Goal: Task Accomplishment & Management: Manage account settings

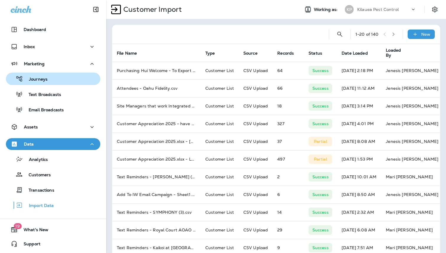
click at [53, 83] on div "Journeys" at bounding box center [53, 78] width 90 height 9
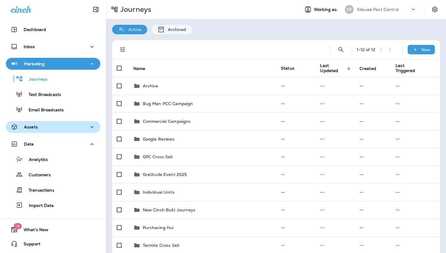
click at [46, 128] on div "Assets" at bounding box center [53, 126] width 85 height 7
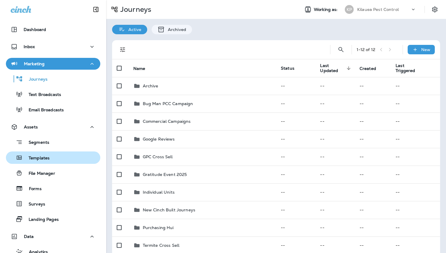
click at [50, 159] on div "Templates" at bounding box center [53, 157] width 90 height 9
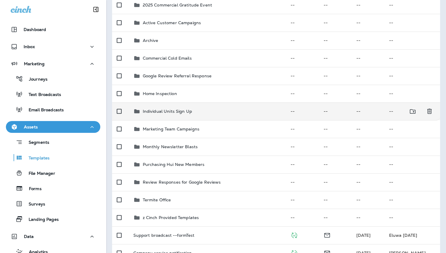
scroll to position [84, 0]
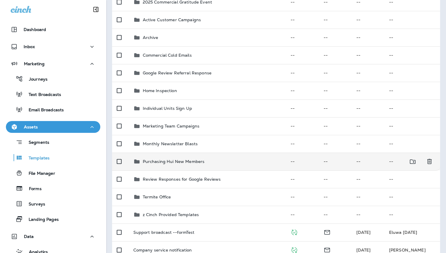
click at [210, 166] on td "Purchasing Hui New Members" at bounding box center [207, 161] width 157 height 18
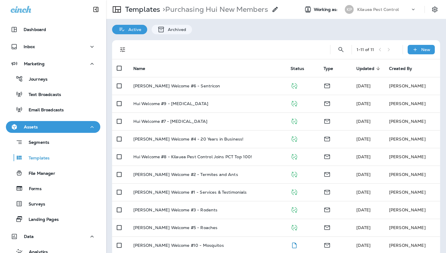
scroll to position [25, 0]
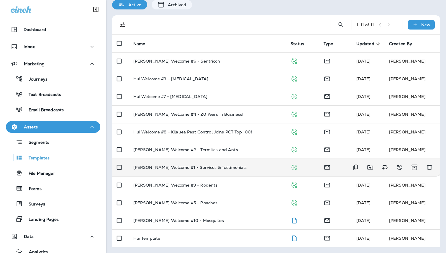
click at [207, 167] on p "[PERSON_NAME] Welcome #1 - Services & Testimonials" at bounding box center [190, 167] width 114 height 5
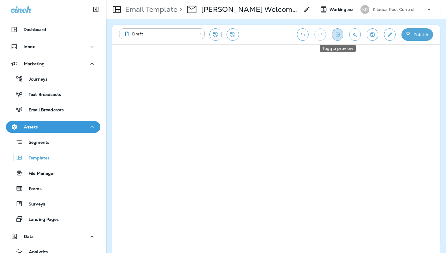
click at [338, 35] on icon "Toggle preview" at bounding box center [337, 35] width 6 height 6
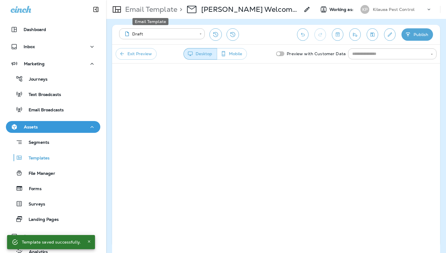
click at [132, 10] on p "Email Template" at bounding box center [150, 9] width 55 height 9
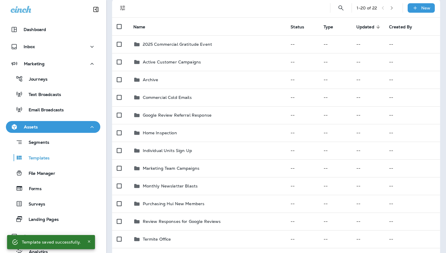
scroll to position [42, 0]
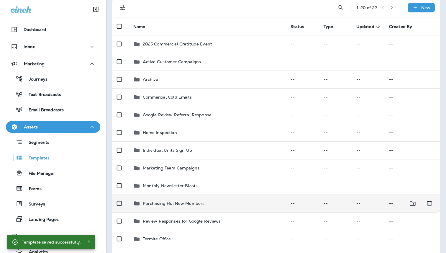
click at [196, 198] on td "Purchasing Hui New Members" at bounding box center [207, 203] width 157 height 18
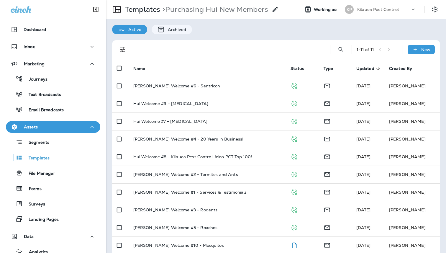
scroll to position [25, 0]
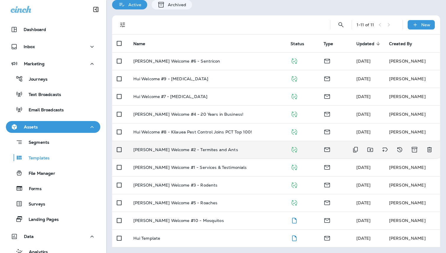
click at [189, 156] on td "[PERSON_NAME] Welcome #2 - Termites and Ants" at bounding box center [207, 150] width 157 height 18
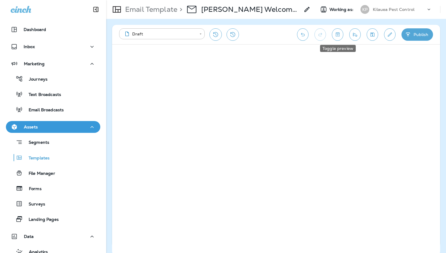
click at [340, 38] on button "Toggle preview" at bounding box center [337, 34] width 11 height 12
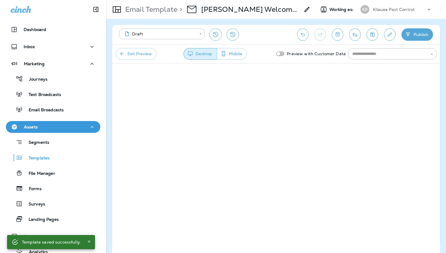
click at [135, 17] on div "Email Template > Hui Welcome #2 - Termites and Ants" at bounding box center [208, 9] width 204 height 17
click at [137, 16] on div "Email Template > Hui Welcome #2 - Termites and Ants" at bounding box center [208, 9] width 204 height 17
click at [141, 12] on p "Email Template" at bounding box center [150, 9] width 55 height 9
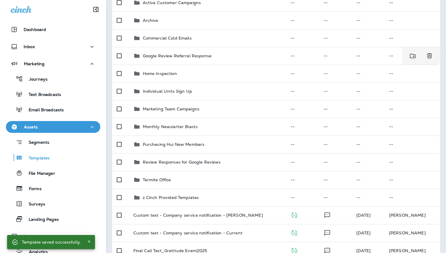
scroll to position [107, 0]
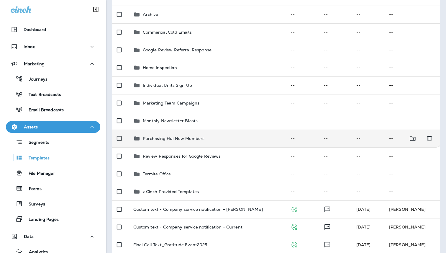
click at [181, 146] on td "Purchasing Hui New Members" at bounding box center [207, 138] width 157 height 18
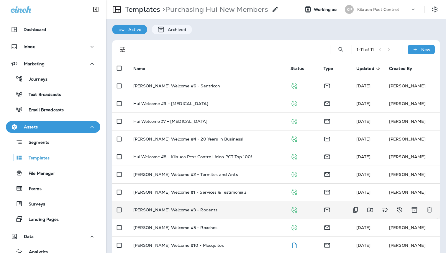
click at [194, 213] on td "[PERSON_NAME] Welcome #3 - Rodents" at bounding box center [207, 210] width 157 height 18
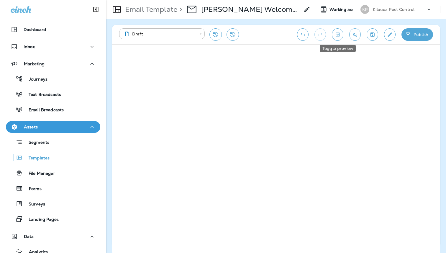
click at [338, 32] on icon "Toggle preview" at bounding box center [337, 35] width 6 height 6
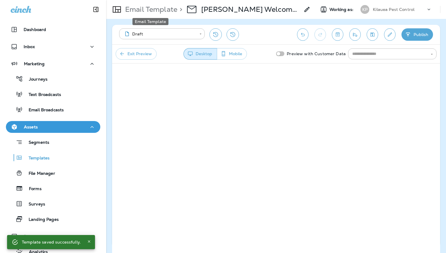
click at [154, 5] on p "Email Template" at bounding box center [150, 9] width 55 height 9
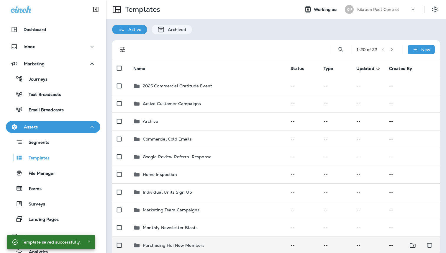
click at [162, 241] on td "Purchasing Hui New Members" at bounding box center [207, 245] width 157 height 18
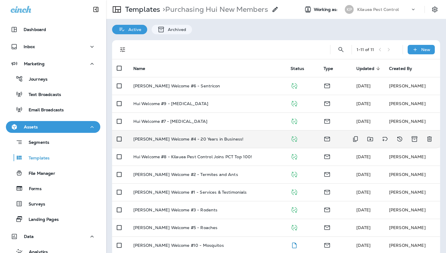
click at [197, 141] on p "[PERSON_NAME] Welcome #4 - 20 Years in Business!" at bounding box center [188, 138] width 110 height 5
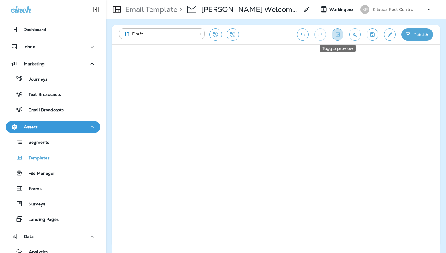
click at [338, 37] on icon "Toggle preview" at bounding box center [337, 35] width 6 height 6
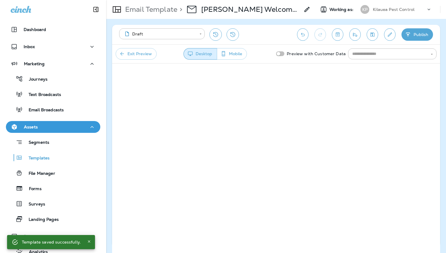
click at [152, 6] on p "Email Template" at bounding box center [150, 9] width 55 height 9
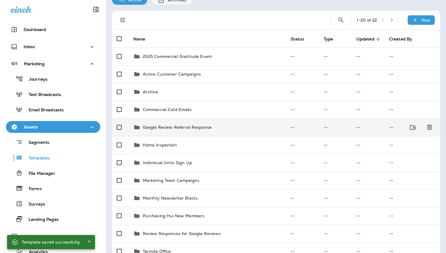
scroll to position [42, 0]
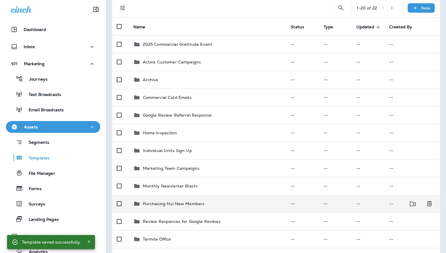
click at [175, 208] on td "Purchasing Hui New Members" at bounding box center [207, 204] width 157 height 18
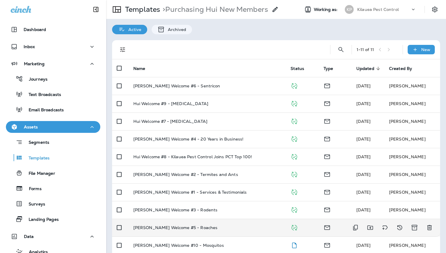
click at [173, 226] on p "[PERSON_NAME] Welcome #5 - Roaches" at bounding box center [175, 227] width 84 height 5
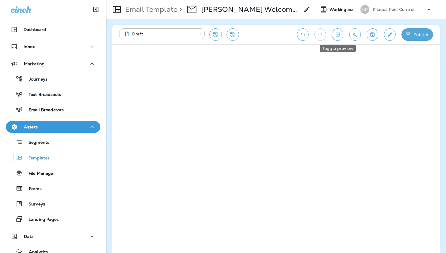
click at [335, 35] on icon "Toggle preview" at bounding box center [337, 35] width 6 height 6
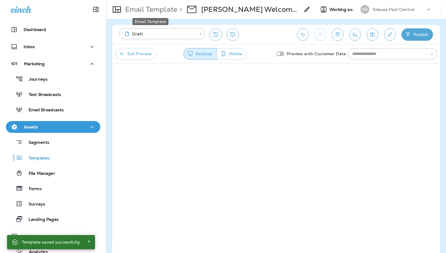
click at [167, 8] on p "Email Template" at bounding box center [150, 9] width 55 height 9
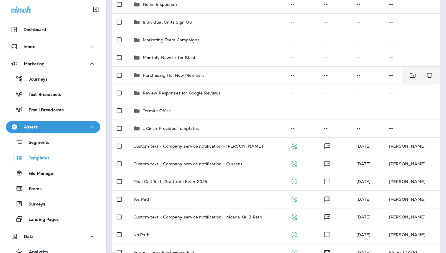
scroll to position [111, 0]
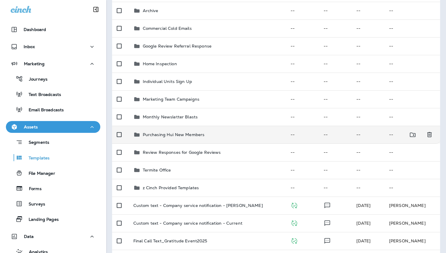
click at [199, 137] on div "Purchasing Hui New Members" at bounding box center [174, 134] width 62 height 7
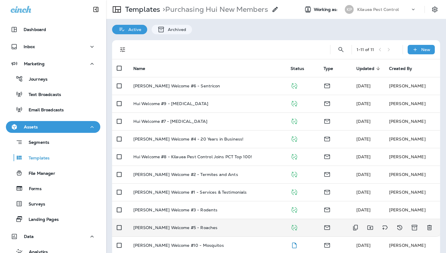
scroll to position [10, 0]
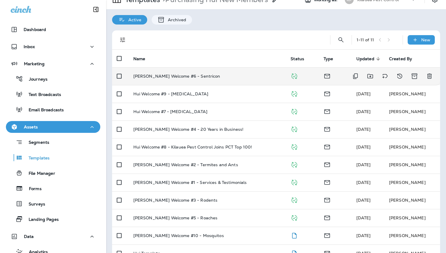
click at [180, 78] on p "[PERSON_NAME] Welcome #6 - Sentricon" at bounding box center [176, 76] width 87 height 5
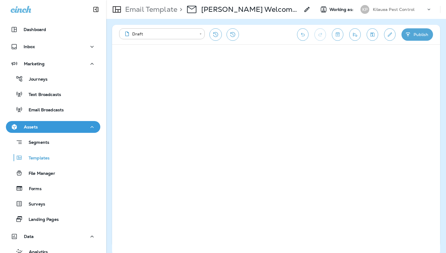
click at [337, 32] on icon "Toggle preview" at bounding box center [337, 35] width 6 height 6
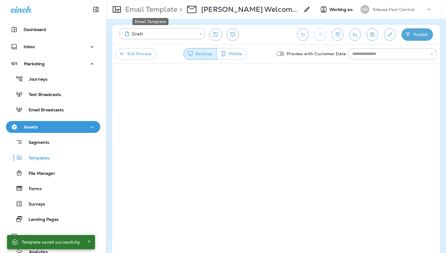
click at [159, 11] on p "Email Template" at bounding box center [150, 9] width 55 height 9
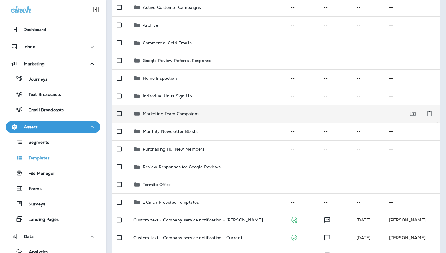
scroll to position [97, 0]
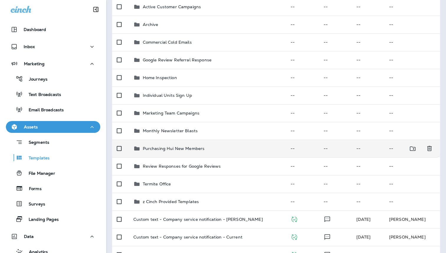
click at [186, 149] on p "Purchasing Hui New Members" at bounding box center [174, 148] width 62 height 5
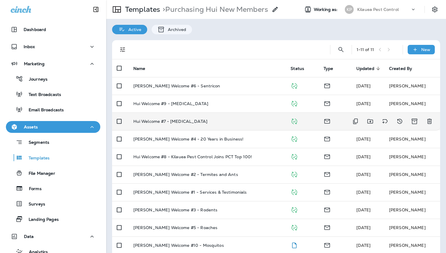
click at [211, 126] on td "Hui Welcome #7 - [MEDICAL_DATA]" at bounding box center [207, 121] width 157 height 18
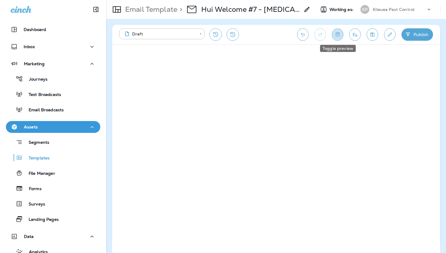
click at [335, 35] on icon "Toggle preview" at bounding box center [337, 34] width 4 height 4
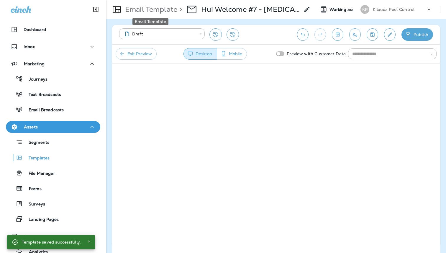
click at [156, 7] on p "Email Template" at bounding box center [150, 9] width 55 height 9
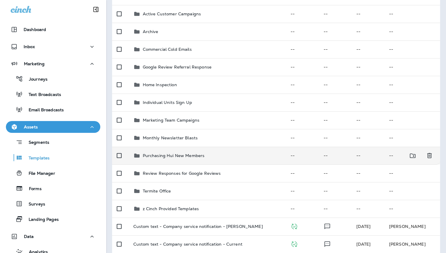
scroll to position [98, 0]
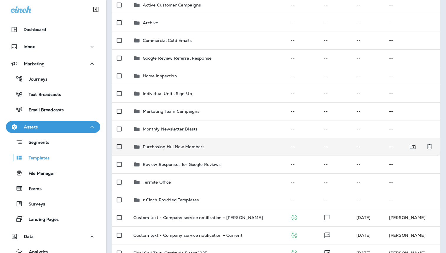
click at [178, 147] on p "Purchasing Hui New Members" at bounding box center [174, 146] width 62 height 5
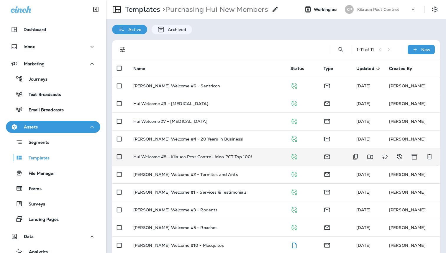
click at [214, 150] on td "Hui Welcome #8 - Kilauea Pest Control Joins PCT Top 100!" at bounding box center [207, 157] width 157 height 18
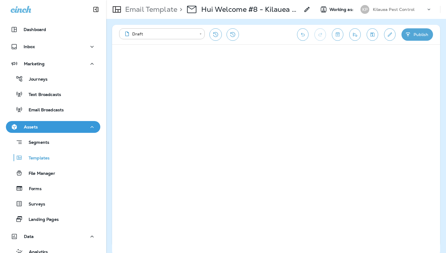
click at [340, 35] on icon "Toggle preview" at bounding box center [337, 35] width 6 height 6
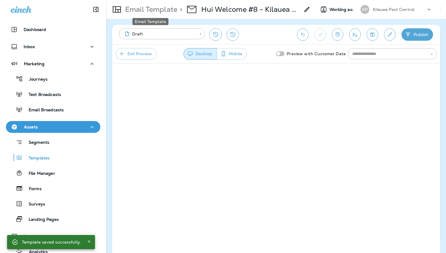
click at [136, 9] on p "Email Template" at bounding box center [150, 9] width 55 height 9
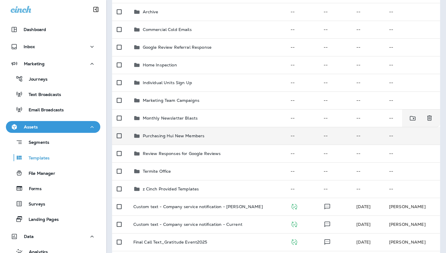
scroll to position [122, 0]
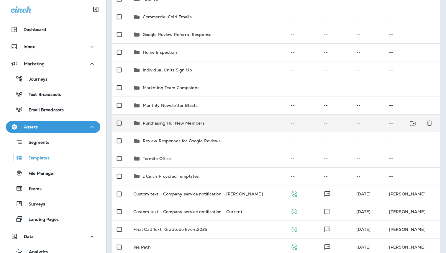
click at [185, 124] on p "Purchasing Hui New Members" at bounding box center [174, 123] width 62 height 5
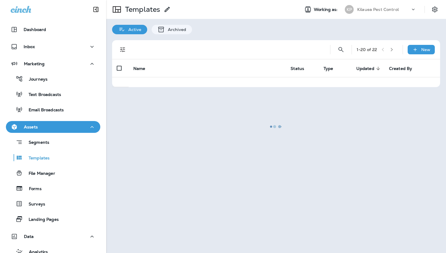
click at [185, 124] on div at bounding box center [276, 126] width 338 height 251
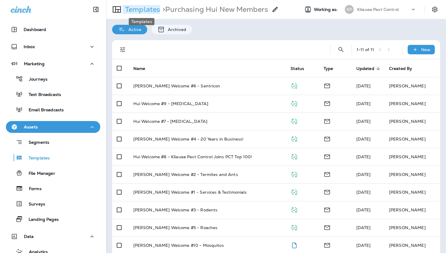
click at [139, 9] on p "Templates" at bounding box center [141, 9] width 37 height 9
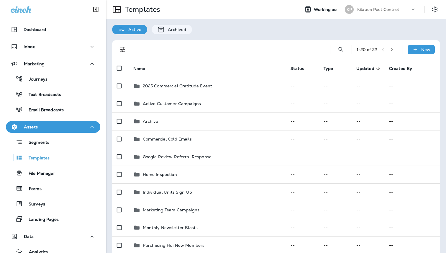
click at [339, 42] on div "1 - 20 of 22 New" at bounding box center [277, 49] width 321 height 19
click at [338, 52] on icon "Search Templates" at bounding box center [340, 49] width 7 height 7
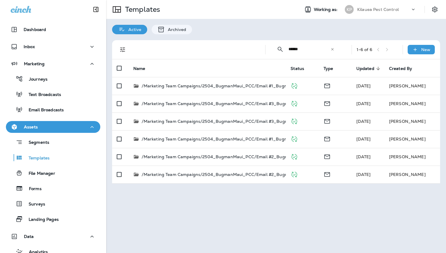
click at [293, 50] on input "******" at bounding box center [309, 49] width 42 height 16
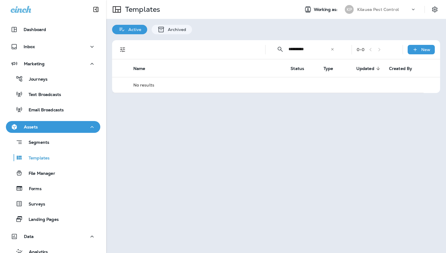
type input "**********"
click at [332, 48] on icon at bounding box center [332, 49] width 2 height 2
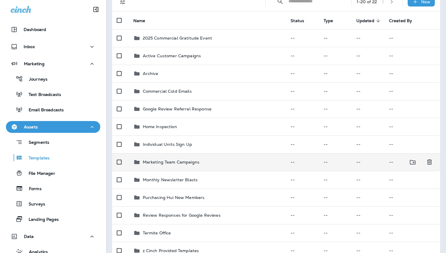
scroll to position [47, 0]
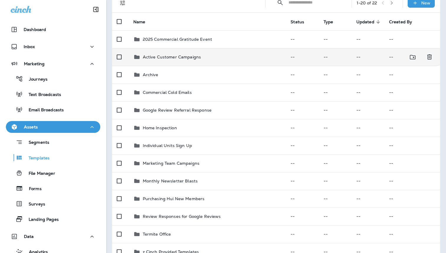
click at [188, 62] on td "Active Customer Campaigns" at bounding box center [207, 57] width 157 height 18
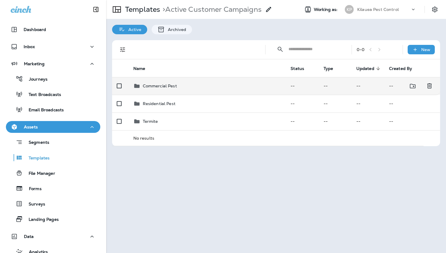
click at [176, 82] on div "Commercial Pest" at bounding box center [160, 85] width 34 height 7
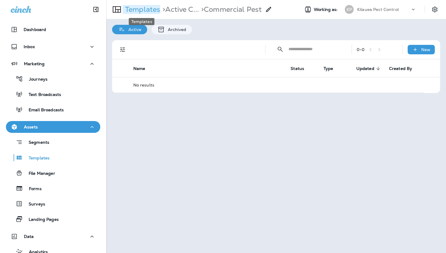
click at [145, 10] on p "Templates" at bounding box center [141, 9] width 37 height 9
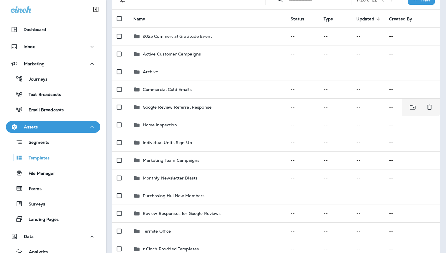
scroll to position [72, 0]
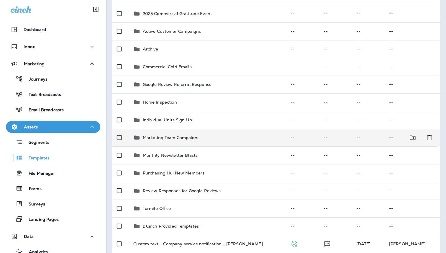
click at [186, 136] on p "Marketing Team Campaigns" at bounding box center [171, 137] width 57 height 5
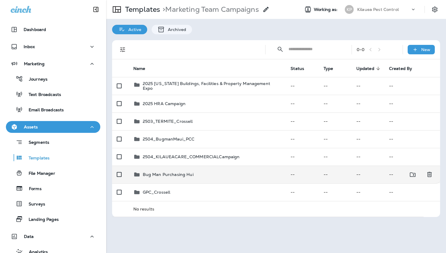
click at [192, 174] on p "Bug Man Purchasing Hui" at bounding box center [168, 174] width 51 height 5
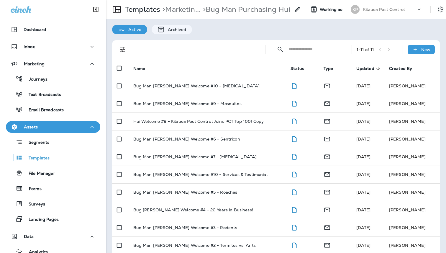
scroll to position [25, 0]
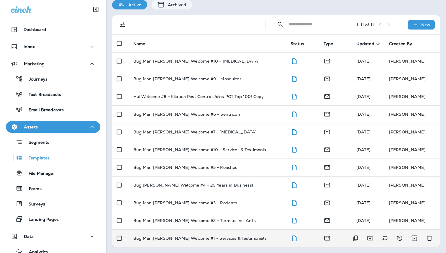
click at [199, 238] on p "Bug Man [PERSON_NAME] Welcome #1 - Services & Testimonials" at bounding box center [199, 238] width 133 height 5
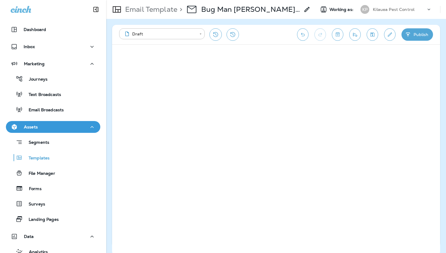
click at [342, 37] on button "Toggle preview" at bounding box center [337, 34] width 11 height 12
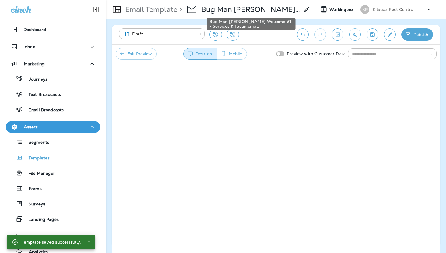
click at [214, 9] on p "Bug Man [PERSON_NAME] Welcome #1 - Services & Testimonials" at bounding box center [250, 9] width 99 height 9
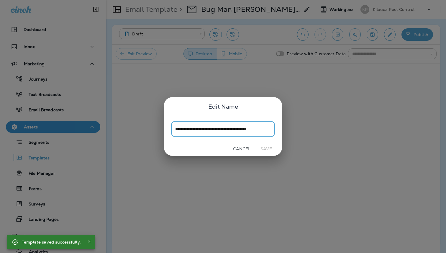
scroll to position [0, 6]
click at [235, 149] on button "Cancel" at bounding box center [242, 148] width 22 height 9
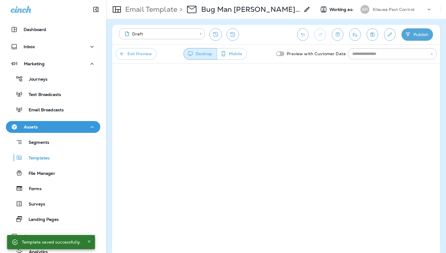
click at [157, 14] on p "Email Template" at bounding box center [150, 9] width 55 height 9
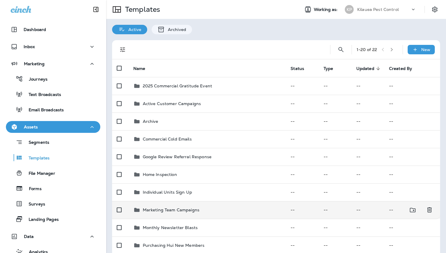
click at [191, 206] on div "Marketing Team Campaigns" at bounding box center [171, 209] width 57 height 7
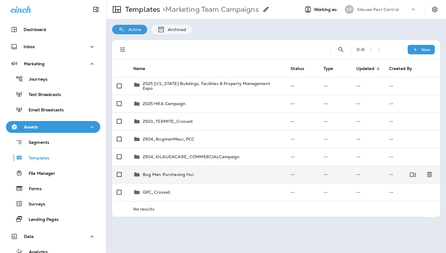
click at [173, 172] on p "Bug Man Purchasing Hui" at bounding box center [168, 174] width 51 height 5
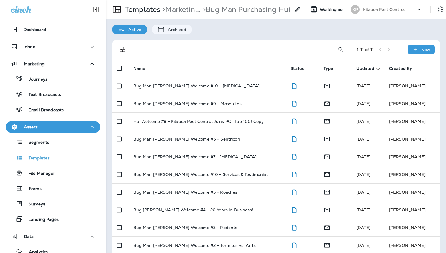
scroll to position [25, 0]
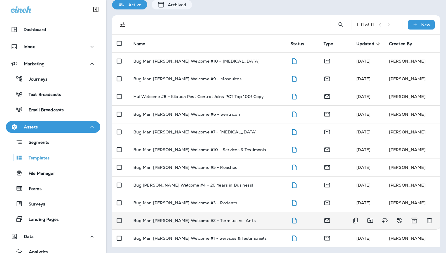
click at [178, 213] on td "Bug Man [PERSON_NAME] Welcome #2 - Termites vs. Ants" at bounding box center [207, 220] width 157 height 18
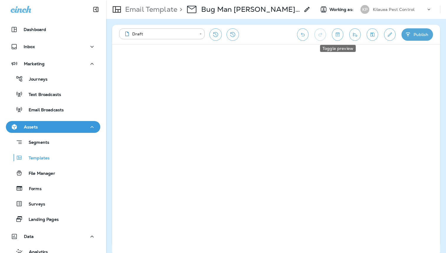
click at [337, 34] on icon "Toggle preview" at bounding box center [337, 34] width 4 height 4
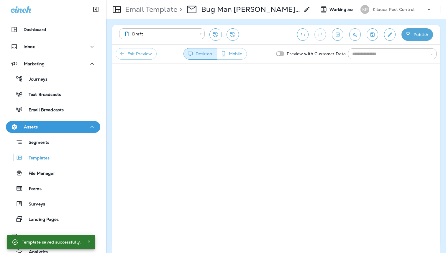
click at [146, 9] on p "Email Template" at bounding box center [150, 9] width 55 height 9
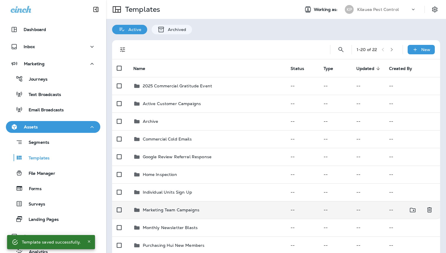
click at [186, 216] on td "Marketing Team Campaigns" at bounding box center [207, 210] width 157 height 18
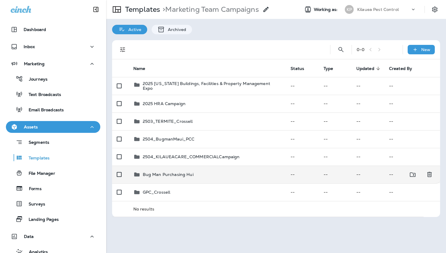
click at [174, 172] on p "Bug Man Purchasing Hui" at bounding box center [168, 174] width 51 height 5
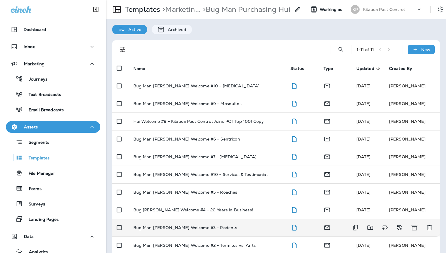
click at [193, 230] on p "Bug Man [PERSON_NAME] Welcome #3 - Rodents" at bounding box center [185, 227] width 104 height 5
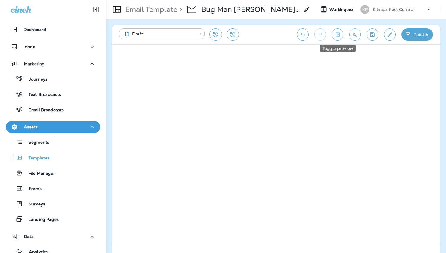
click at [334, 36] on icon "Toggle preview" at bounding box center [337, 35] width 6 height 6
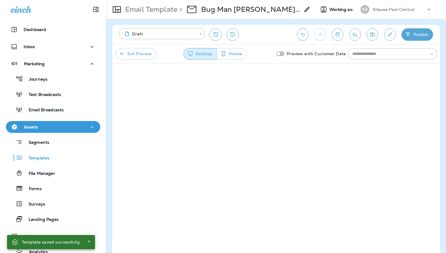
click at [162, 9] on p "Email Template" at bounding box center [150, 9] width 55 height 9
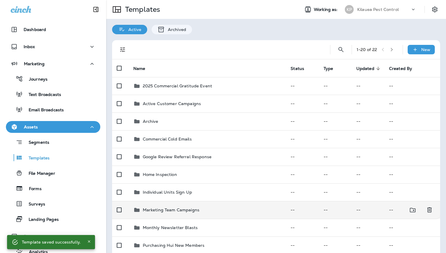
click at [185, 210] on p "Marketing Team Campaigns" at bounding box center [171, 209] width 57 height 5
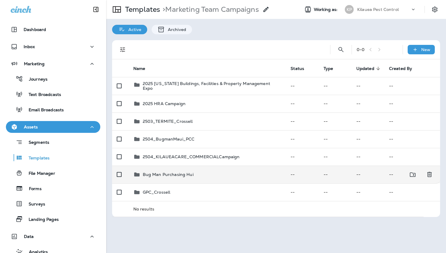
click at [179, 170] on td "Bug Man Purchasing Hui" at bounding box center [207, 174] width 157 height 18
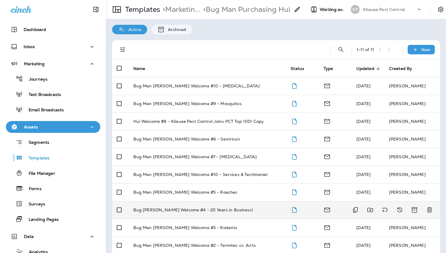
click at [200, 208] on p "Bug [PERSON_NAME] Welcome #4 - 20 Years in Business!" at bounding box center [193, 209] width 120 height 5
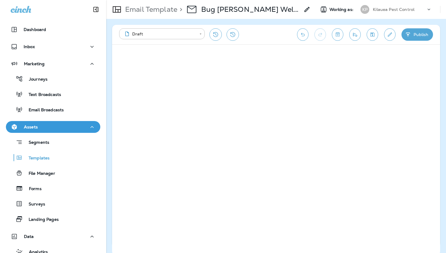
click at [335, 40] on button "Toggle preview" at bounding box center [337, 34] width 11 height 12
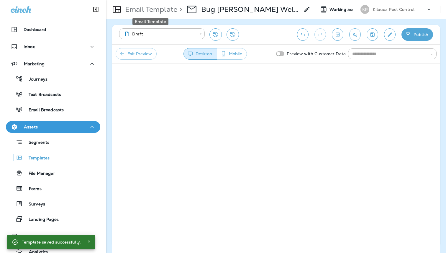
click at [136, 8] on p "Email Template" at bounding box center [150, 9] width 55 height 9
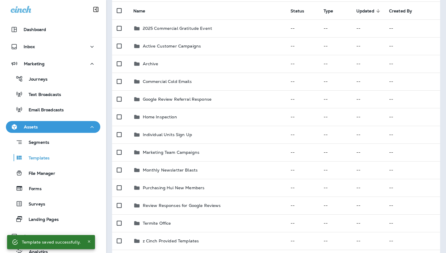
scroll to position [62, 0]
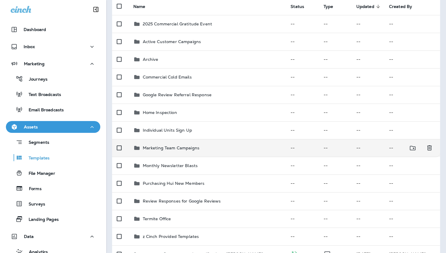
click at [184, 154] on td "Marketing Team Campaigns" at bounding box center [207, 148] width 157 height 18
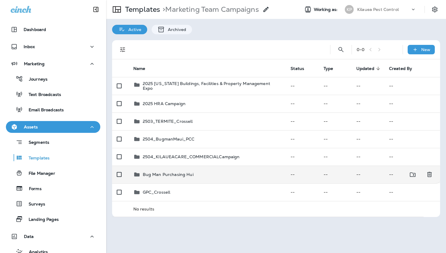
click at [193, 175] on div "Bug Man Purchasing Hui" at bounding box center [207, 174] width 148 height 7
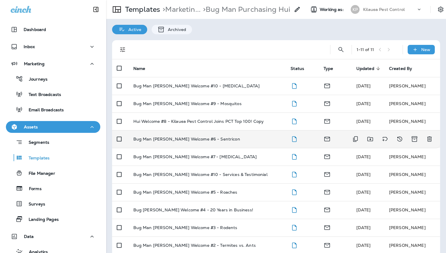
click at [194, 142] on td "Bug Man [PERSON_NAME] Welcome #6 - Sentricon" at bounding box center [207, 139] width 157 height 18
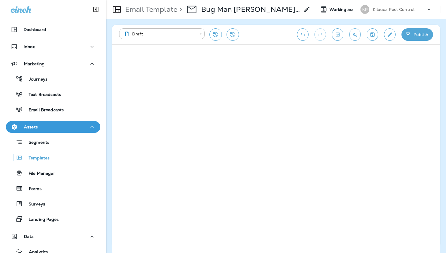
click at [341, 37] on button "Toggle preview" at bounding box center [337, 34] width 11 height 12
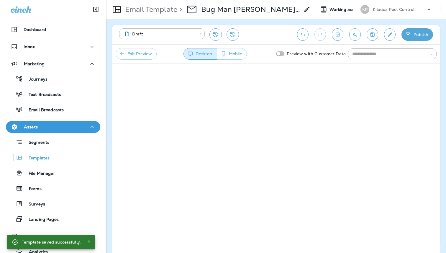
click at [160, 8] on p "Email Template" at bounding box center [150, 9] width 55 height 9
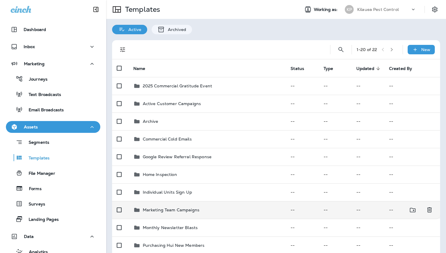
click at [175, 213] on div "Marketing Team Campaigns" at bounding box center [171, 209] width 57 height 7
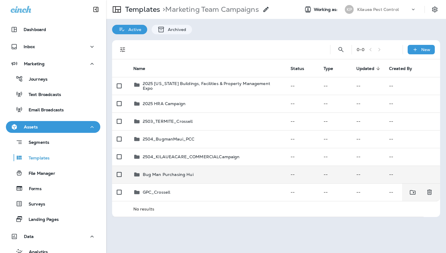
click at [174, 179] on td "Bug Man Purchasing Hui" at bounding box center [207, 174] width 157 height 18
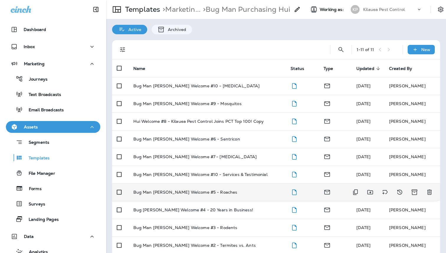
click at [190, 190] on p "Bug Man [PERSON_NAME] Welcome #5 - Roaches" at bounding box center [185, 192] width 104 height 5
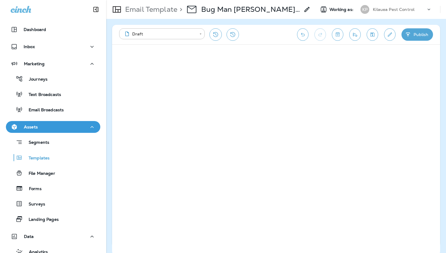
click at [341, 41] on div "**********" at bounding box center [276, 34] width 328 height 19
click at [338, 37] on button "Toggle preview" at bounding box center [337, 34] width 11 height 12
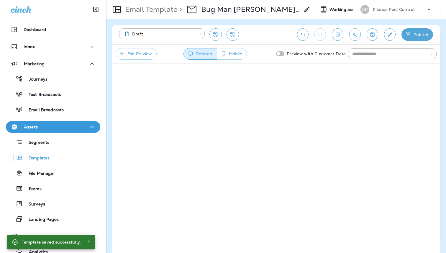
click at [167, 13] on p "Email Template" at bounding box center [150, 9] width 55 height 9
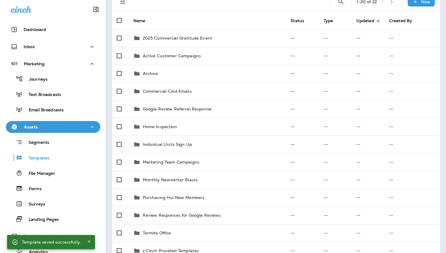
scroll to position [50, 0]
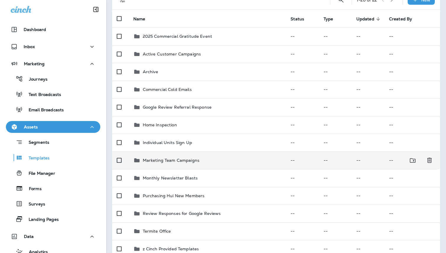
click at [176, 160] on p "Marketing Team Campaigns" at bounding box center [171, 160] width 57 height 5
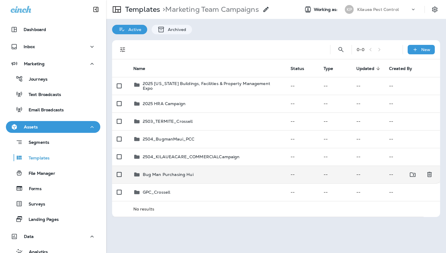
click at [182, 175] on p "Bug Man Purchasing Hui" at bounding box center [168, 174] width 51 height 5
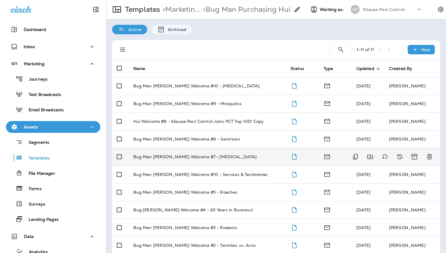
click at [219, 159] on td "Bug Man [PERSON_NAME] Welcome #7 - [MEDICAL_DATA]" at bounding box center [207, 157] width 157 height 18
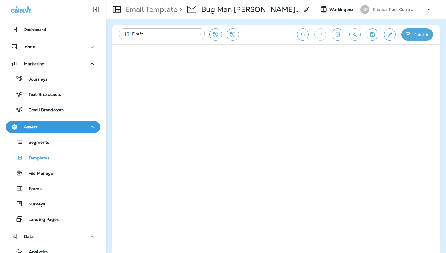
click at [340, 35] on icon "Toggle preview" at bounding box center [337, 35] width 6 height 6
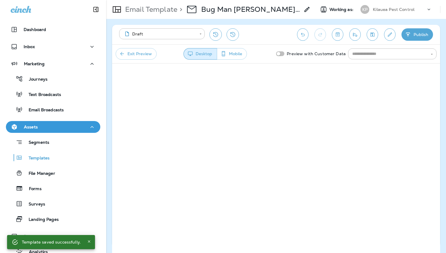
click at [163, 11] on p "Email Template" at bounding box center [150, 9] width 55 height 9
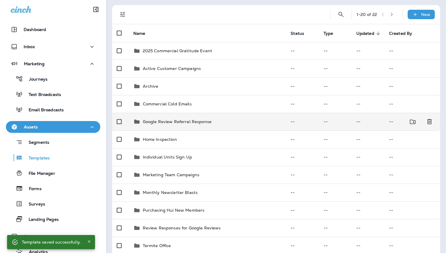
scroll to position [35, 0]
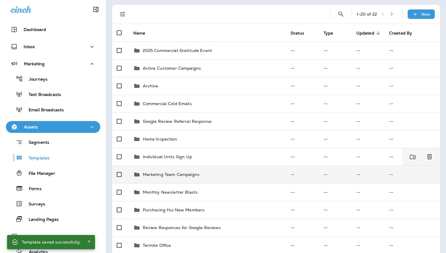
click at [180, 175] on p "Marketing Team Campaigns" at bounding box center [171, 174] width 57 height 5
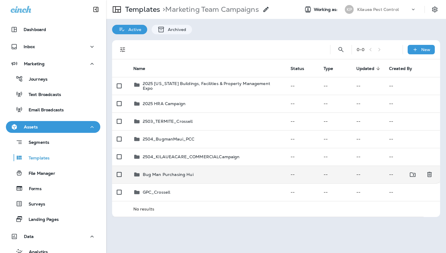
click at [175, 176] on p "Bug Man Purchasing Hui" at bounding box center [168, 174] width 51 height 5
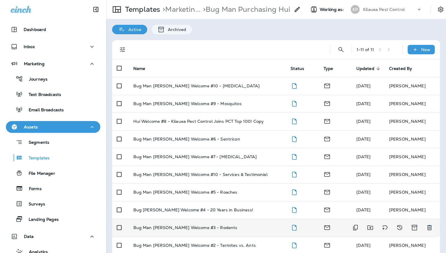
scroll to position [25, 0]
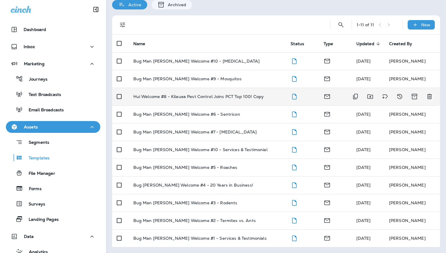
click at [201, 98] on p "Hui Welcome #8 - Kilauea Pest Control Joins PCT Top 100! Copy" at bounding box center [198, 96] width 131 height 5
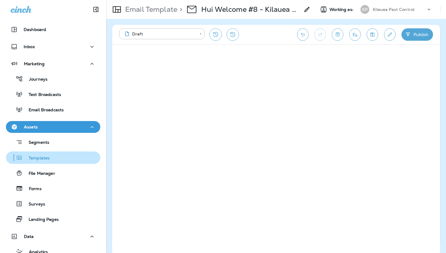
click at [46, 161] on div "Templates" at bounding box center [28, 157] width 41 height 9
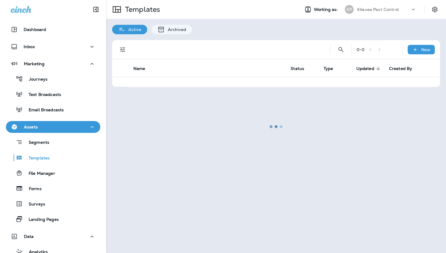
click at [341, 45] on div at bounding box center [276, 126] width 338 height 251
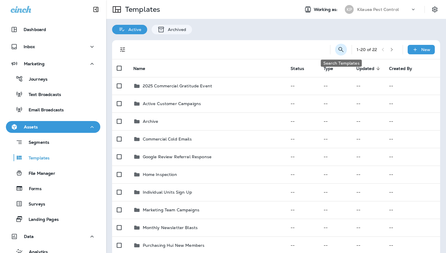
click at [339, 50] on icon "Search Templates" at bounding box center [340, 49] width 7 height 7
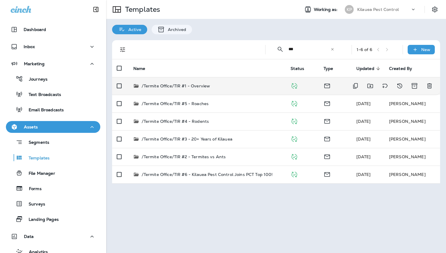
type input "***"
click at [198, 90] on td "/Termite Office/TIR #1 - Overview" at bounding box center [207, 86] width 157 height 18
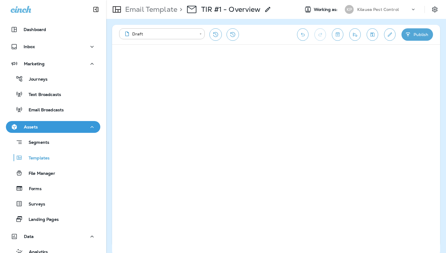
click at [333, 40] on div "**********" at bounding box center [276, 34] width 328 height 19
click at [337, 37] on icon "Toggle preview" at bounding box center [337, 35] width 6 height 6
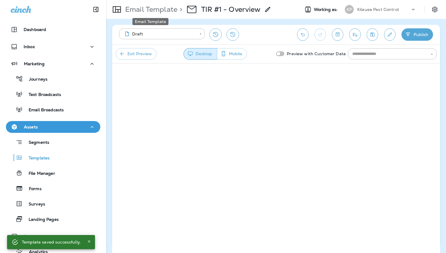
click at [159, 9] on p "Email Template" at bounding box center [150, 9] width 55 height 9
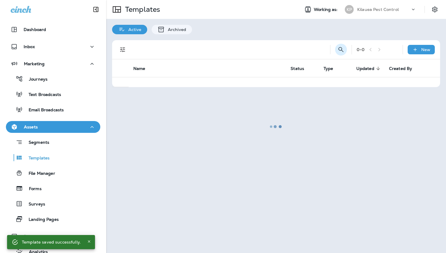
click at [341, 47] on icon "Search Templates" at bounding box center [340, 49] width 7 height 7
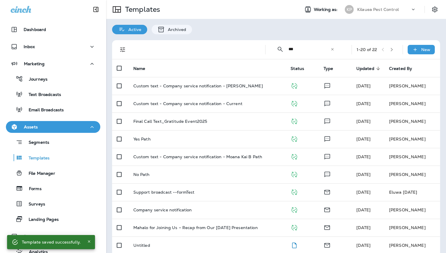
type input "***"
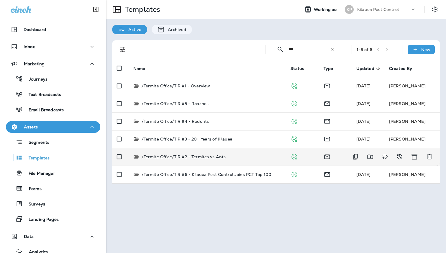
click at [210, 158] on p "/Termite Office/TIR #2 - Termites vs Ants" at bounding box center [184, 157] width 84 height 6
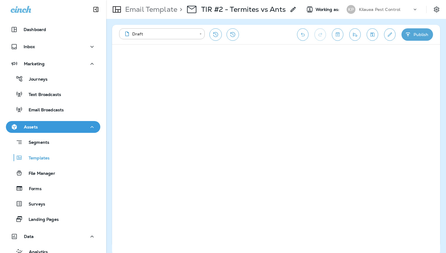
click at [334, 36] on button "Toggle preview" at bounding box center [337, 34] width 11 height 12
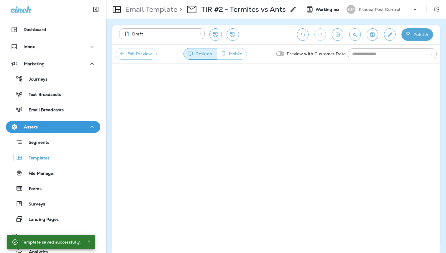
click at [159, 9] on p "Email Template" at bounding box center [150, 9] width 55 height 9
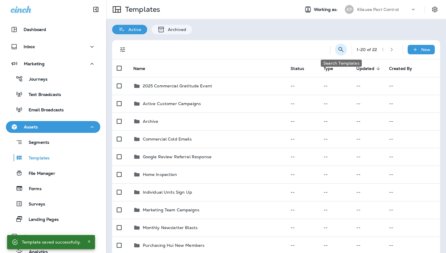
click at [342, 50] on icon "Search Templates" at bounding box center [340, 49] width 7 height 7
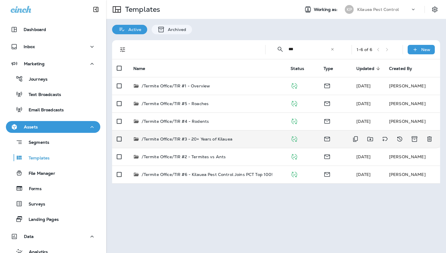
type input "***"
click at [217, 136] on p "/Termite Office/TIR #3 - 20+ Years of Kilauea" at bounding box center [187, 139] width 91 height 6
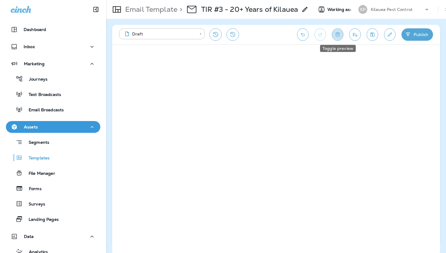
click at [334, 33] on icon "Toggle preview" at bounding box center [337, 35] width 6 height 6
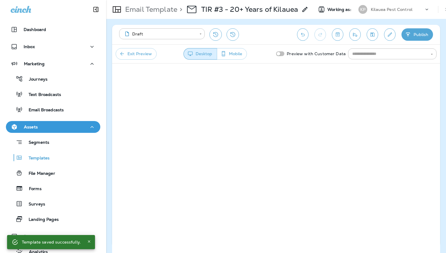
click at [147, 9] on p "Email Template" at bounding box center [150, 9] width 55 height 9
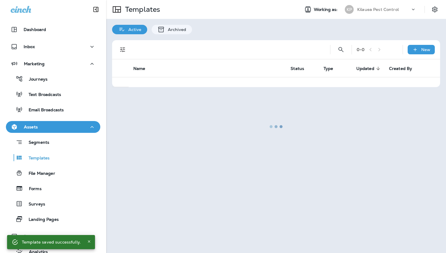
click at [342, 51] on div at bounding box center [276, 126] width 338 height 251
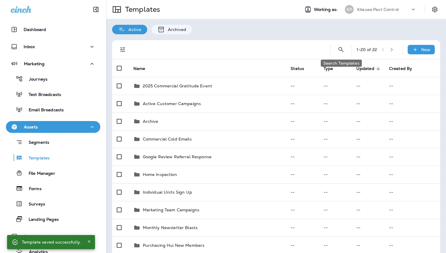
click at [342, 51] on icon "Search Templates" at bounding box center [340, 49] width 7 height 7
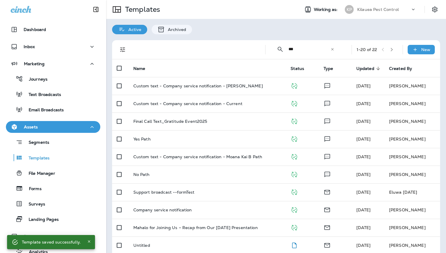
type input "***"
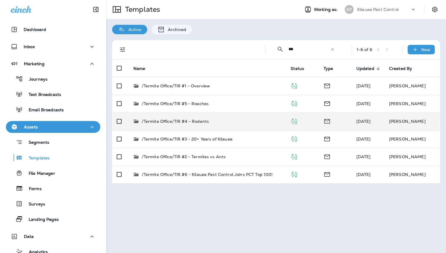
click at [197, 122] on p "/Termite Office/TIR #4 - Rodents" at bounding box center [175, 121] width 67 height 6
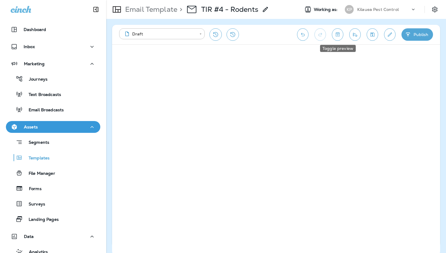
click at [337, 37] on icon "Toggle preview" at bounding box center [337, 35] width 6 height 6
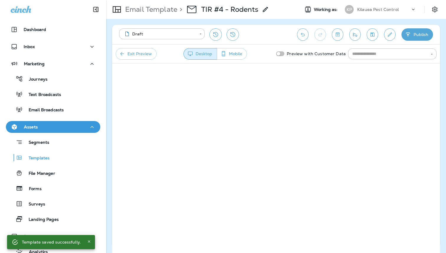
click at [154, 6] on p "Email Template" at bounding box center [150, 9] width 55 height 9
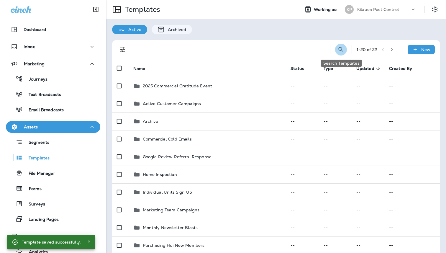
click at [341, 49] on icon "Search Templates" at bounding box center [340, 49] width 5 height 5
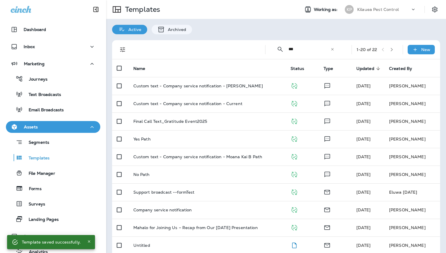
type input "***"
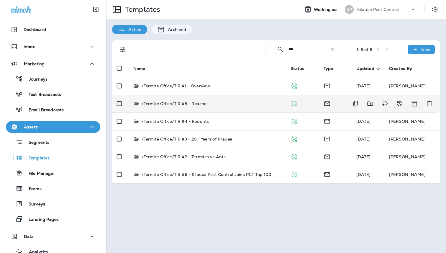
click at [211, 106] on div "/Termite Office/TIR #5 - Roaches" at bounding box center [207, 104] width 148 height 6
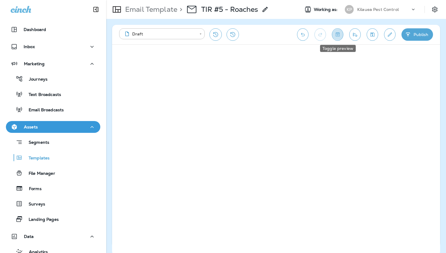
click at [341, 32] on button "Toggle preview" at bounding box center [337, 34] width 11 height 12
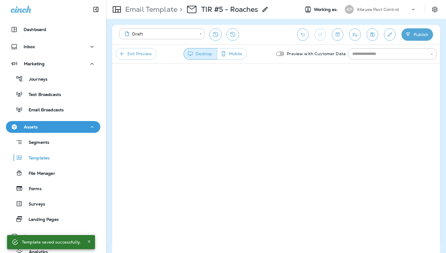
click at [155, 12] on p "Email Template" at bounding box center [150, 9] width 55 height 9
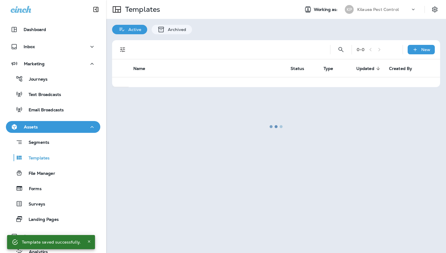
click at [342, 47] on div at bounding box center [276, 126] width 338 height 251
click at [340, 48] on div at bounding box center [276, 126] width 338 height 251
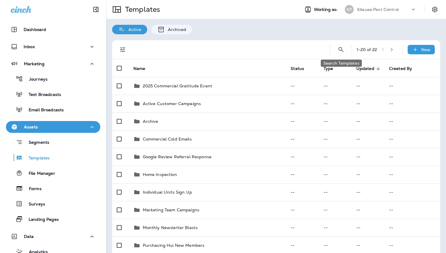
click at [340, 48] on icon "Search Templates" at bounding box center [340, 49] width 7 height 7
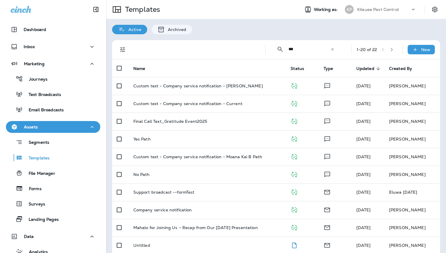
type input "***"
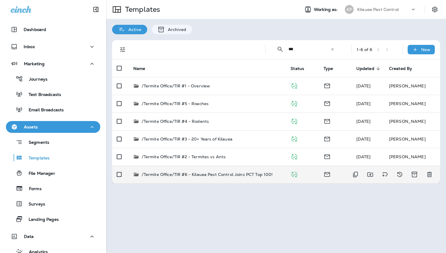
click at [208, 170] on td "/Termite Office/TIR #6 - Kilauea Pest Control Joins PCT Top 100!" at bounding box center [207, 174] width 157 height 18
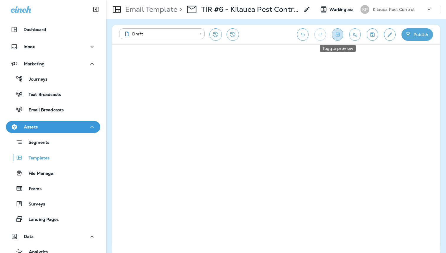
click at [338, 38] on button "Toggle preview" at bounding box center [337, 34] width 11 height 12
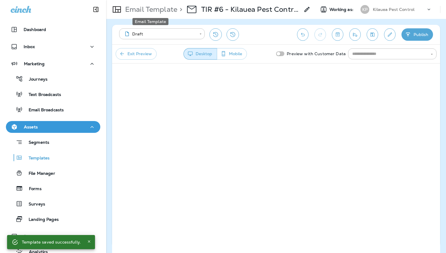
click at [172, 11] on p "Email Template" at bounding box center [150, 9] width 55 height 9
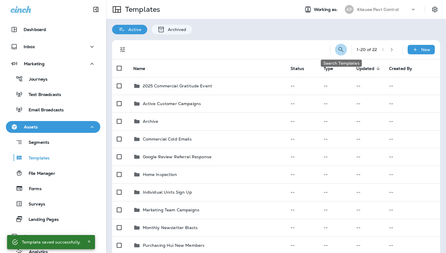
click at [341, 49] on icon "Search Templates" at bounding box center [340, 49] width 5 height 5
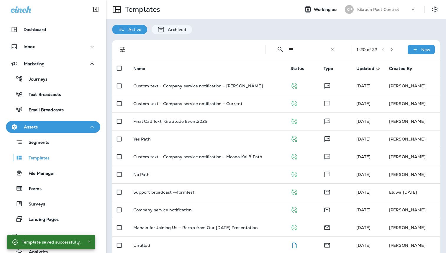
type input "***"
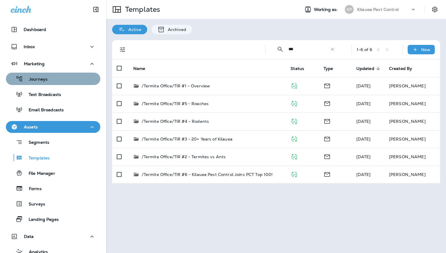
click at [67, 74] on button "Journeys" at bounding box center [53, 79] width 94 height 12
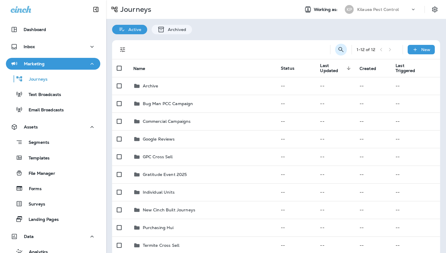
click at [343, 47] on icon "Search Journeys" at bounding box center [340, 49] width 7 height 7
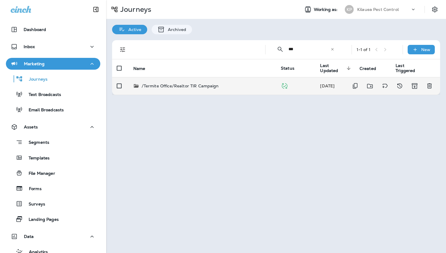
type input "***"
click at [271, 80] on td "/Termite Office/Realtor TIR Campaign" at bounding box center [202, 86] width 147 height 18
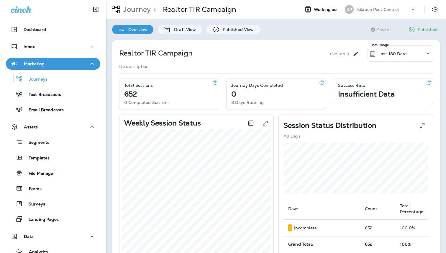
click at [173, 24] on div "Overview Draft View Published View" at bounding box center [185, 26] width 159 height 15
click at [172, 29] on p "Draft View" at bounding box center [183, 29] width 25 height 5
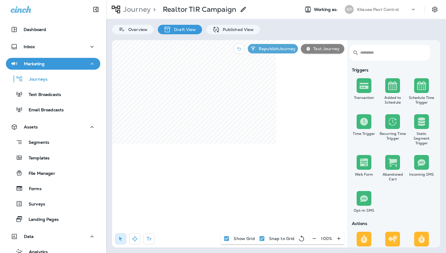
click at [314, 238] on icon "button" at bounding box center [313, 238] width 3 height 0
click at [314, 238] on icon "button" at bounding box center [316, 238] width 6 height 6
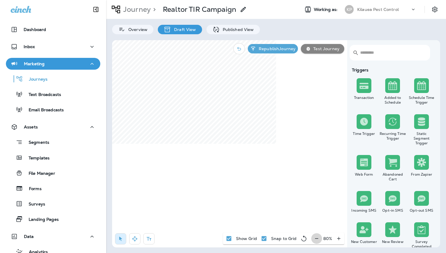
click at [314, 238] on icon "button" at bounding box center [316, 238] width 6 height 6
click at [314, 238] on div "50 %" at bounding box center [327, 238] width 33 height 12
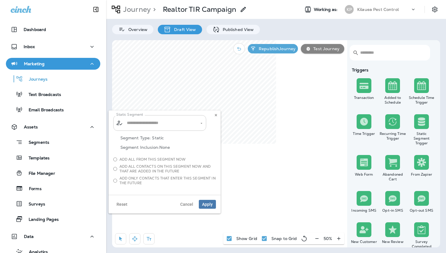
type input "**********"
click at [186, 124] on input "**********" at bounding box center [156, 123] width 62 height 10
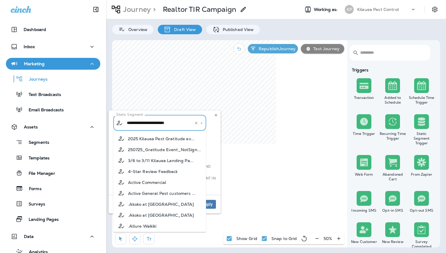
scroll to position [776, 0]
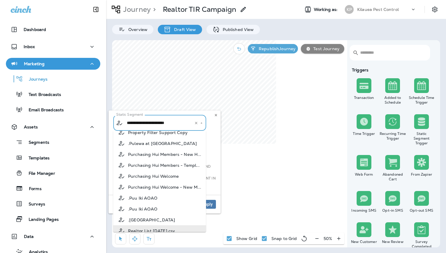
click at [186, 124] on input "**********" at bounding box center [156, 123] width 62 height 10
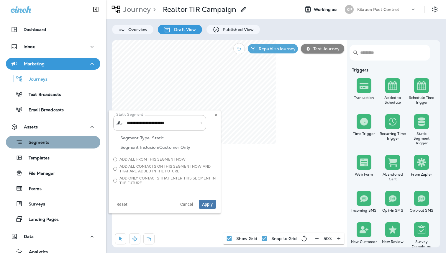
click at [54, 142] on div "Segments" at bounding box center [53, 141] width 90 height 9
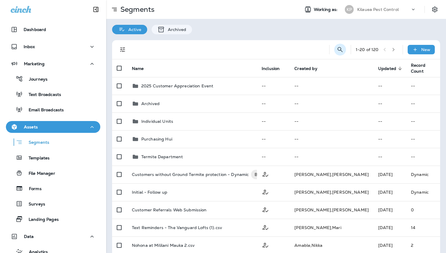
click at [339, 49] on icon "Search Segments" at bounding box center [339, 49] width 5 height 5
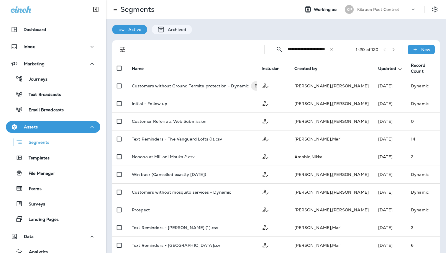
scroll to position [0, 9]
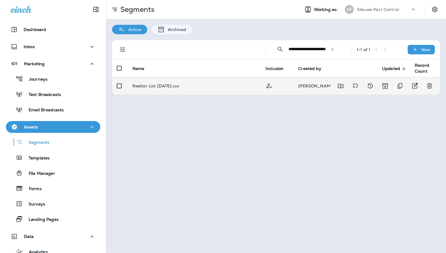
type input "**********"
click at [236, 82] on td "Realtor List [DATE].csv" at bounding box center [194, 86] width 133 height 18
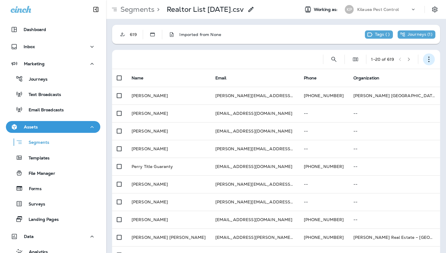
click at [428, 60] on use "button" at bounding box center [428, 60] width 1 height 6
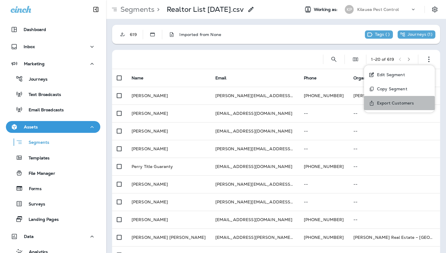
click at [391, 103] on p "Export Customers" at bounding box center [393, 103] width 39 height 5
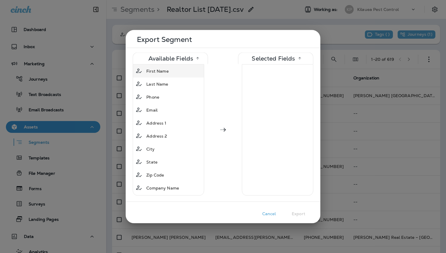
click at [184, 72] on div "First Name" at bounding box center [168, 70] width 72 height 11
click at [184, 72] on div "Last Name" at bounding box center [168, 70] width 72 height 11
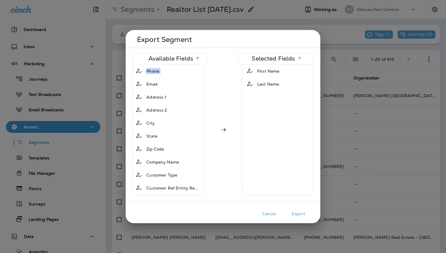
click at [184, 72] on div "Phone" at bounding box center [168, 70] width 72 height 11
click at [184, 72] on div "Email" at bounding box center [168, 70] width 72 height 11
click at [184, 72] on div "Address 1" at bounding box center [168, 70] width 72 height 11
click at [184, 72] on div "Address 2" at bounding box center [168, 70] width 72 height 11
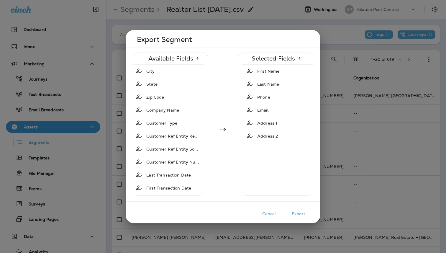
click at [184, 72] on div "City" at bounding box center [168, 70] width 72 height 11
click at [184, 72] on div "State" at bounding box center [168, 70] width 72 height 11
click at [184, 72] on div "Zip Code" at bounding box center [168, 70] width 72 height 11
click at [184, 72] on div "Company Name" at bounding box center [168, 70] width 72 height 11
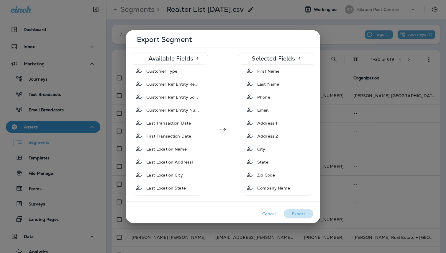
click at [297, 213] on button "Export" at bounding box center [298, 213] width 29 height 9
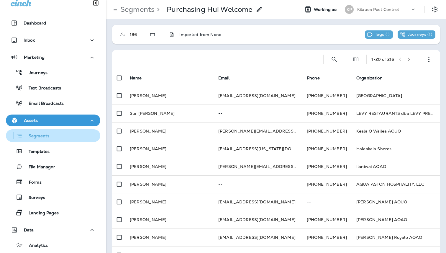
scroll to position [8, 0]
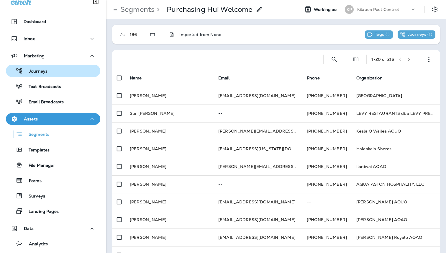
click at [51, 65] on button "Journeys" at bounding box center [53, 71] width 94 height 12
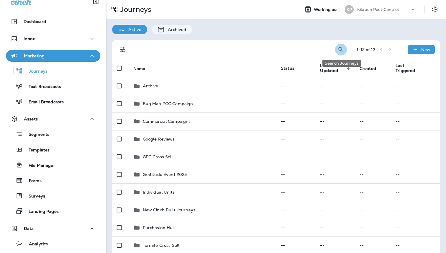
click at [340, 54] on button "Search Journeys" at bounding box center [341, 50] width 12 height 12
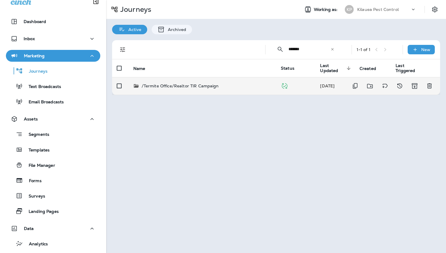
type input "*******"
click at [245, 84] on div "/Termite Office/Realtor TIR Campaign" at bounding box center [202, 86] width 138 height 6
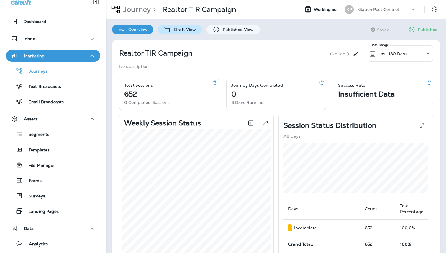
click at [182, 33] on div "Draft View" at bounding box center [180, 29] width 44 height 9
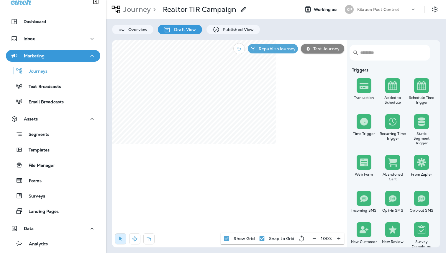
click at [314, 238] on icon "button" at bounding box center [314, 238] width 6 height 6
click at [314, 238] on icon "button" at bounding box center [316, 238] width 6 height 6
click at [314, 238] on icon "button" at bounding box center [317, 238] width 6 height 6
click at [314, 238] on icon "button" at bounding box center [316, 238] width 6 height 6
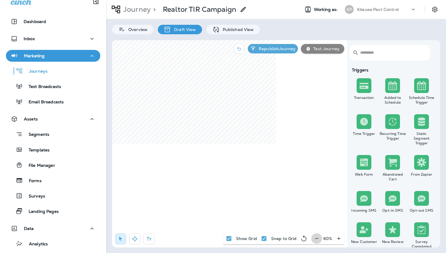
click at [314, 238] on div "60 %" at bounding box center [327, 238] width 33 height 12
click at [314, 238] on div "50 %" at bounding box center [327, 238] width 33 height 12
click at [217, 10] on p "Realtor TIR Campaign" at bounding box center [199, 9] width 73 height 9
click at [216, 9] on p "Realtor TIR Campaign" at bounding box center [199, 9] width 73 height 9
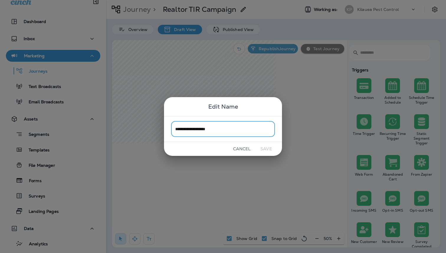
click at [412, 11] on div "**********" at bounding box center [223, 126] width 446 height 253
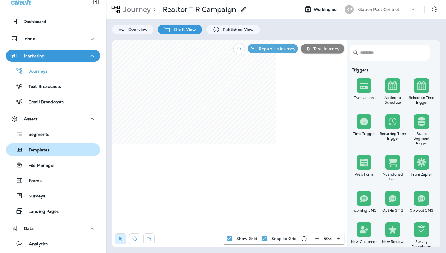
click at [41, 152] on p "Templates" at bounding box center [36, 150] width 27 height 6
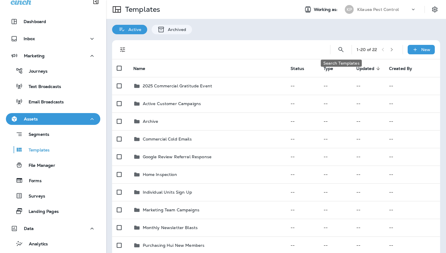
click at [341, 52] on icon "Search Templates" at bounding box center [340, 49] width 7 height 7
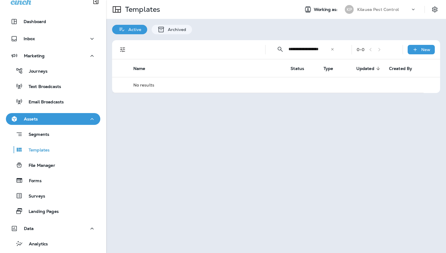
click at [318, 50] on input "**********" at bounding box center [309, 49] width 42 height 16
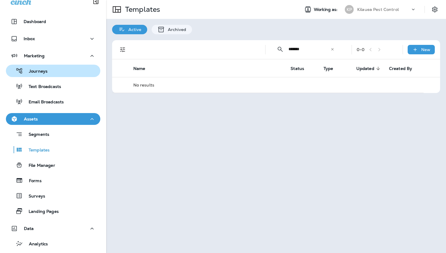
type input "*******"
click at [40, 72] on p "Journeys" at bounding box center [35, 72] width 24 height 6
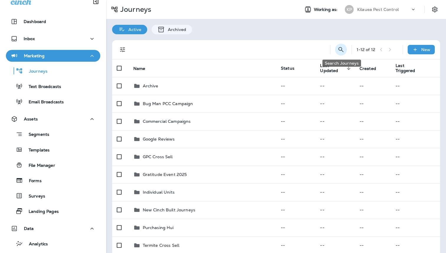
click at [342, 44] on button "Search Journeys" at bounding box center [341, 50] width 12 height 12
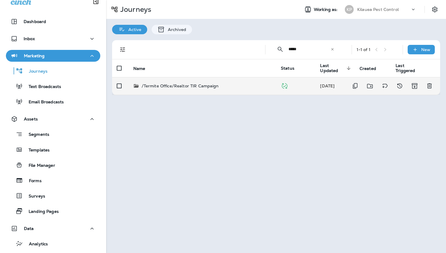
type input "*****"
click at [222, 91] on td "/Termite Office/Realtor TIR Campaign" at bounding box center [202, 86] width 147 height 18
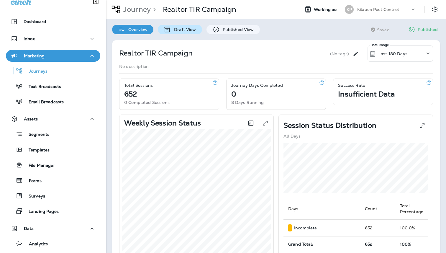
click at [184, 28] on p "Draft View" at bounding box center [183, 29] width 25 height 5
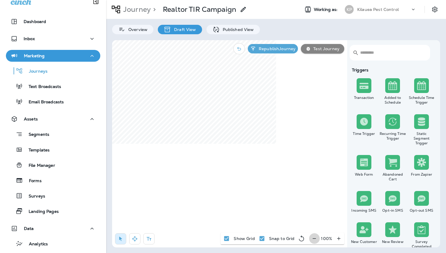
click at [314, 238] on icon "button" at bounding box center [313, 238] width 3 height 0
click at [314, 238] on icon "button" at bounding box center [314, 238] width 6 height 6
click at [314, 238] on icon "button" at bounding box center [316, 238] width 6 height 6
click at [314, 238] on icon "button" at bounding box center [317, 238] width 6 height 6
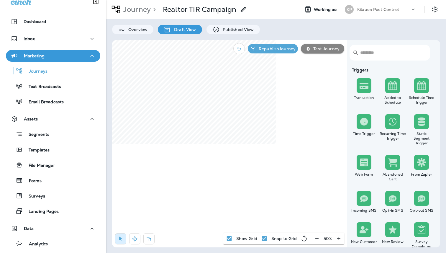
click at [314, 238] on div "50 %" at bounding box center [327, 238] width 33 height 12
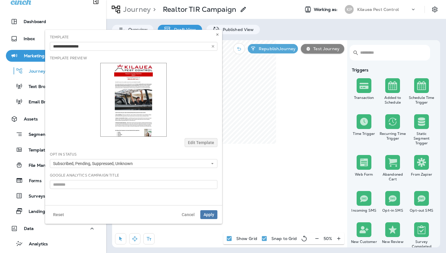
click at [136, 116] on img at bounding box center [133, 100] width 66 height 74
